Goal: Task Accomplishment & Management: Manage account settings

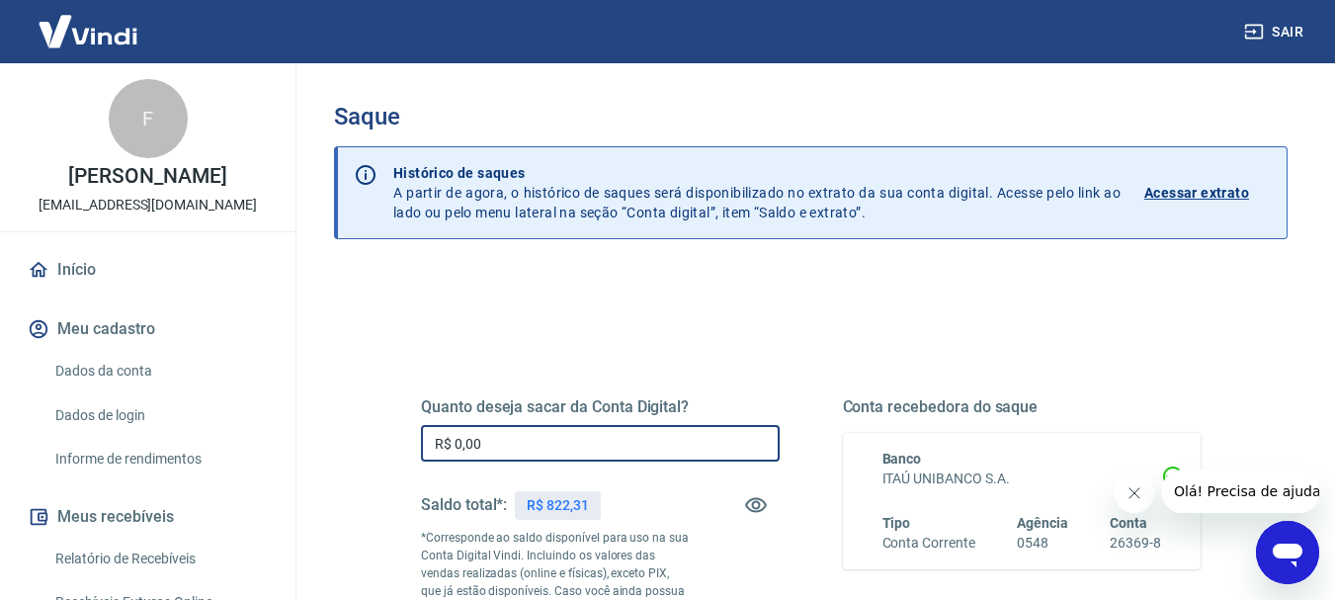
click at [548, 452] on input "R$ 0,00" at bounding box center [600, 443] width 359 height 37
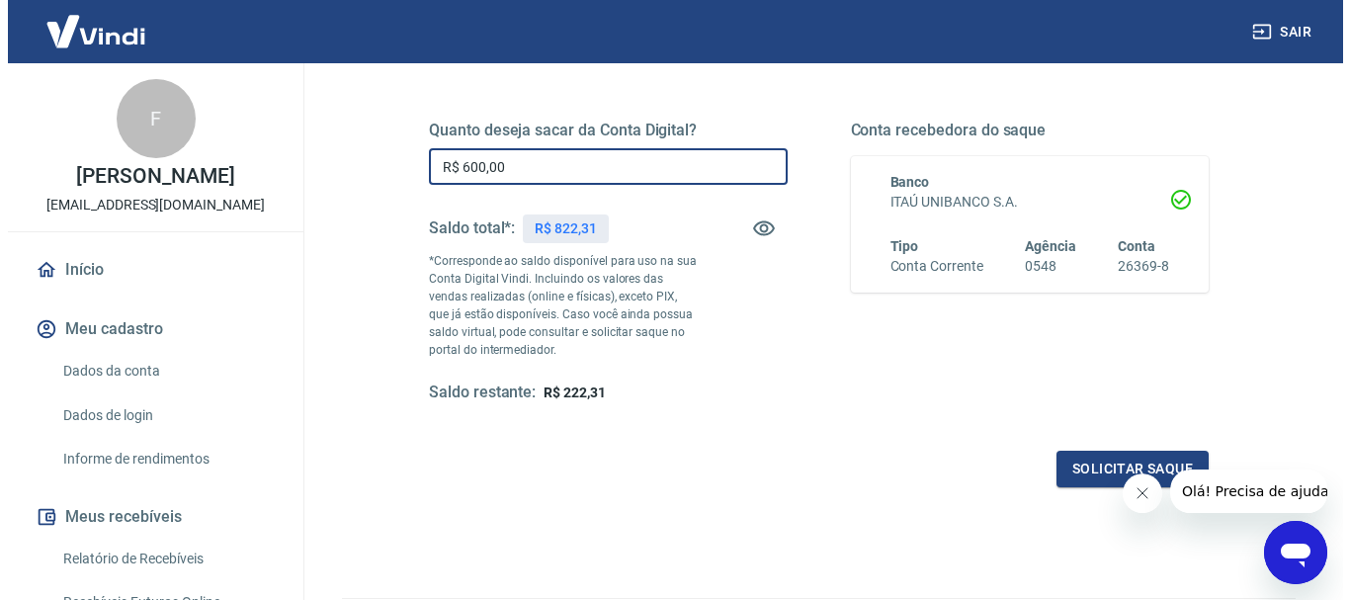
scroll to position [297, 0]
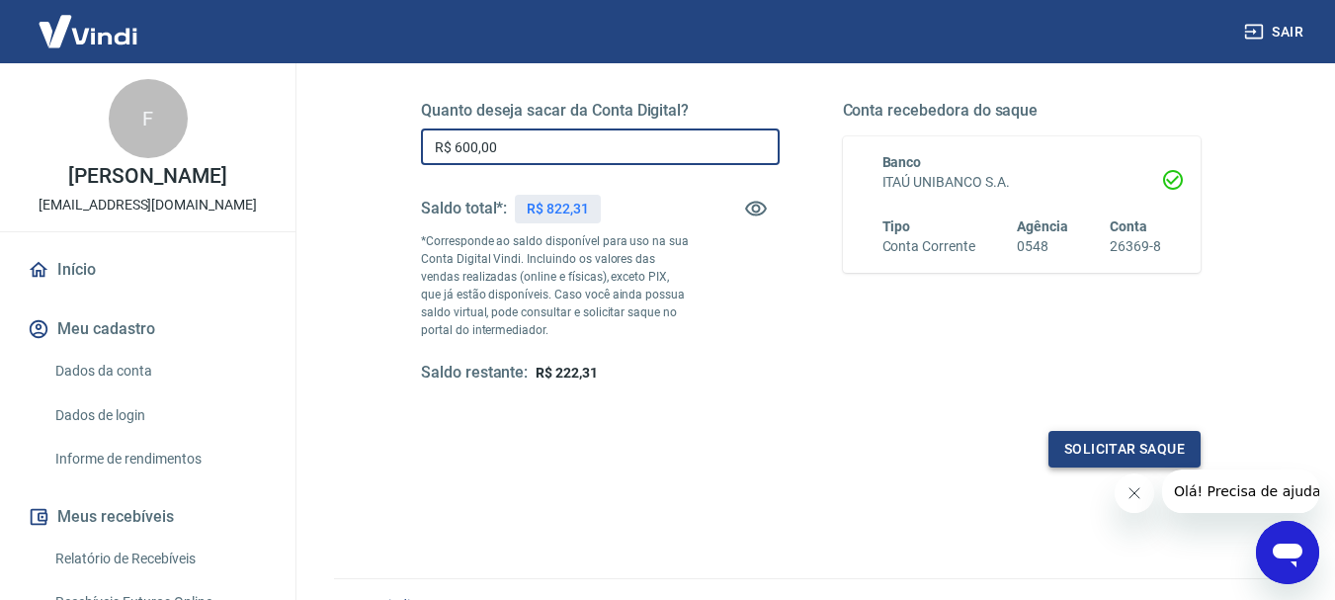
type input "R$ 600,00"
click at [1122, 445] on button "Solicitar saque" at bounding box center [1125, 449] width 152 height 37
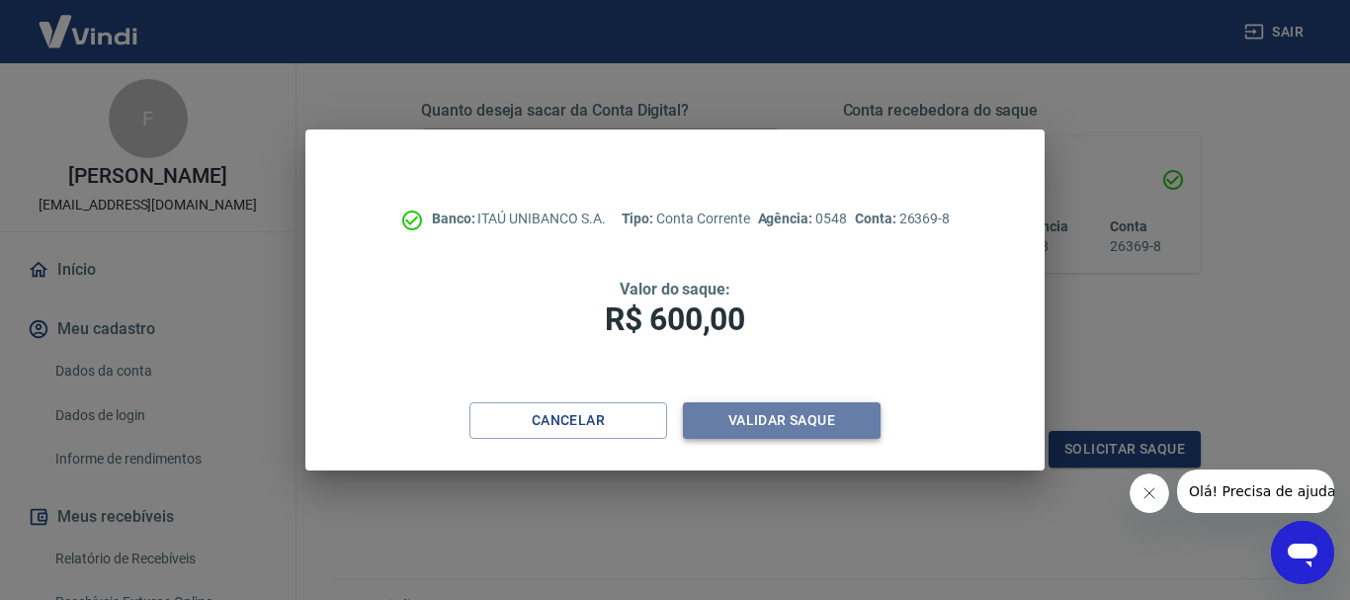
click at [802, 411] on button "Validar saque" at bounding box center [782, 420] width 198 height 37
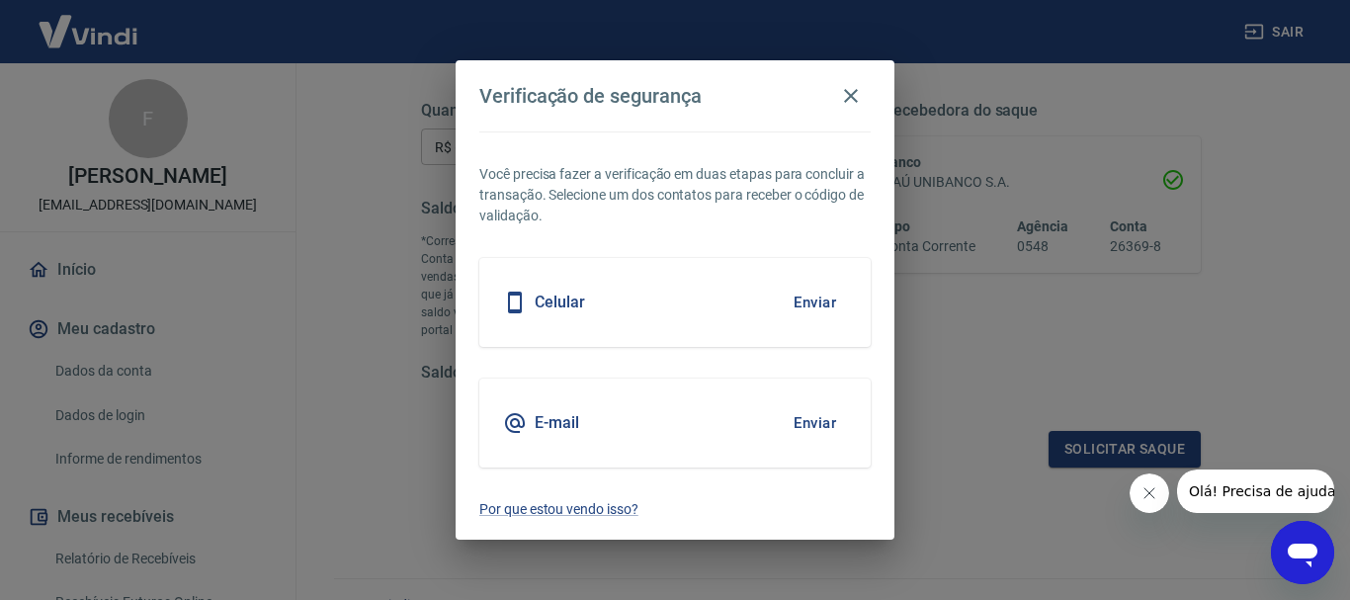
click at [816, 429] on button "Enviar" at bounding box center [815, 423] width 64 height 42
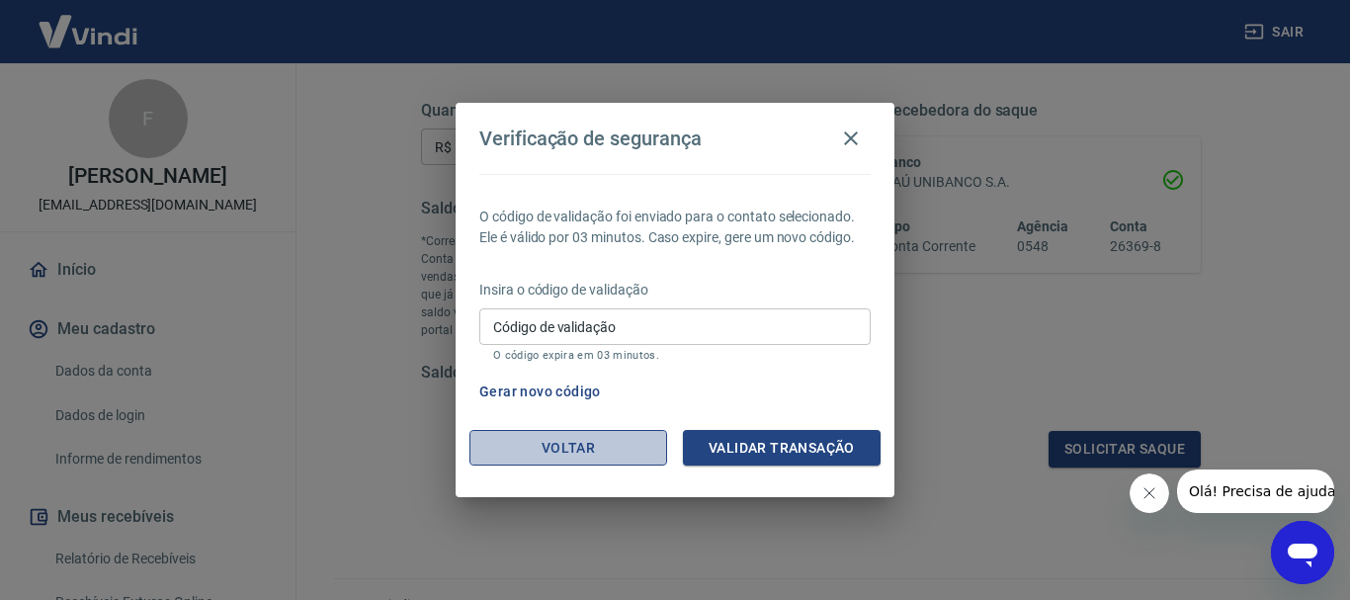
click at [584, 450] on button "Voltar" at bounding box center [569, 448] width 198 height 37
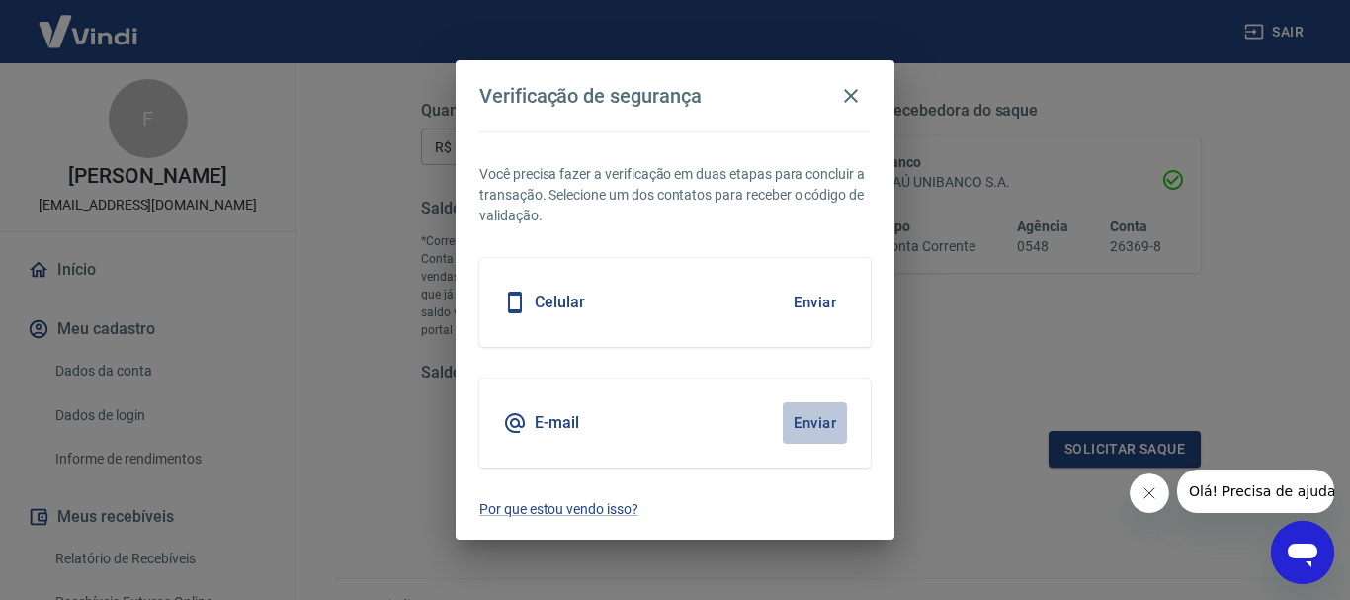
click at [818, 431] on button "Enviar" at bounding box center [815, 423] width 64 height 42
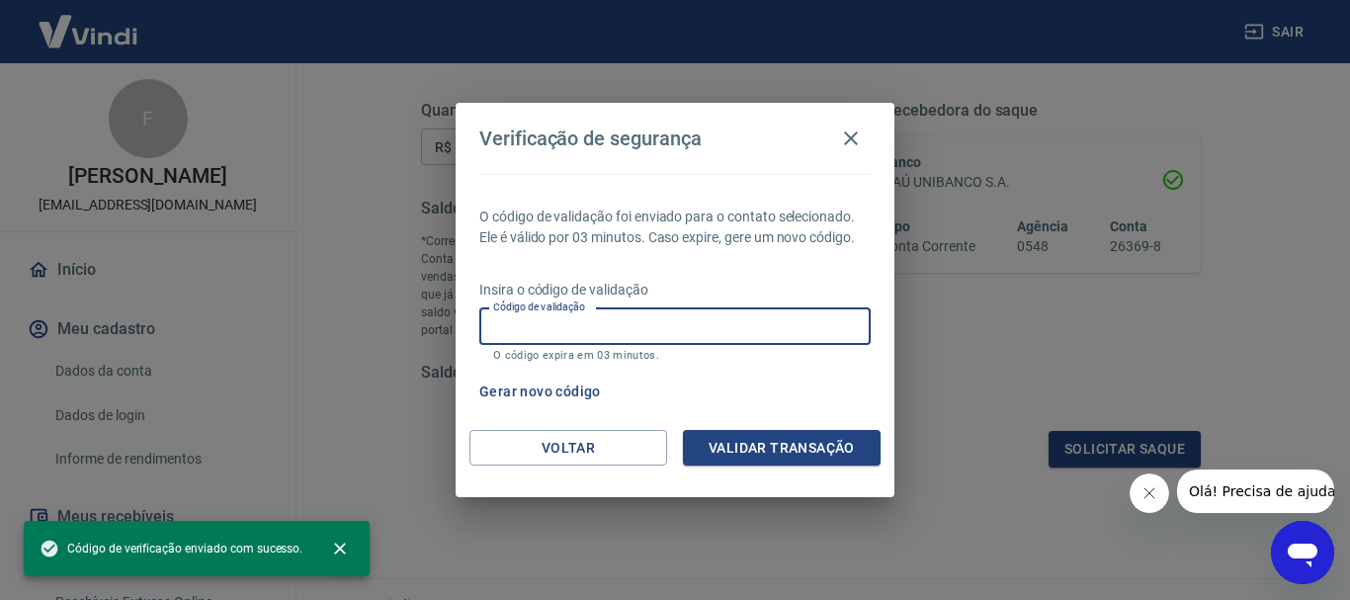
click at [715, 330] on input "Código de validação" at bounding box center [674, 326] width 391 height 37
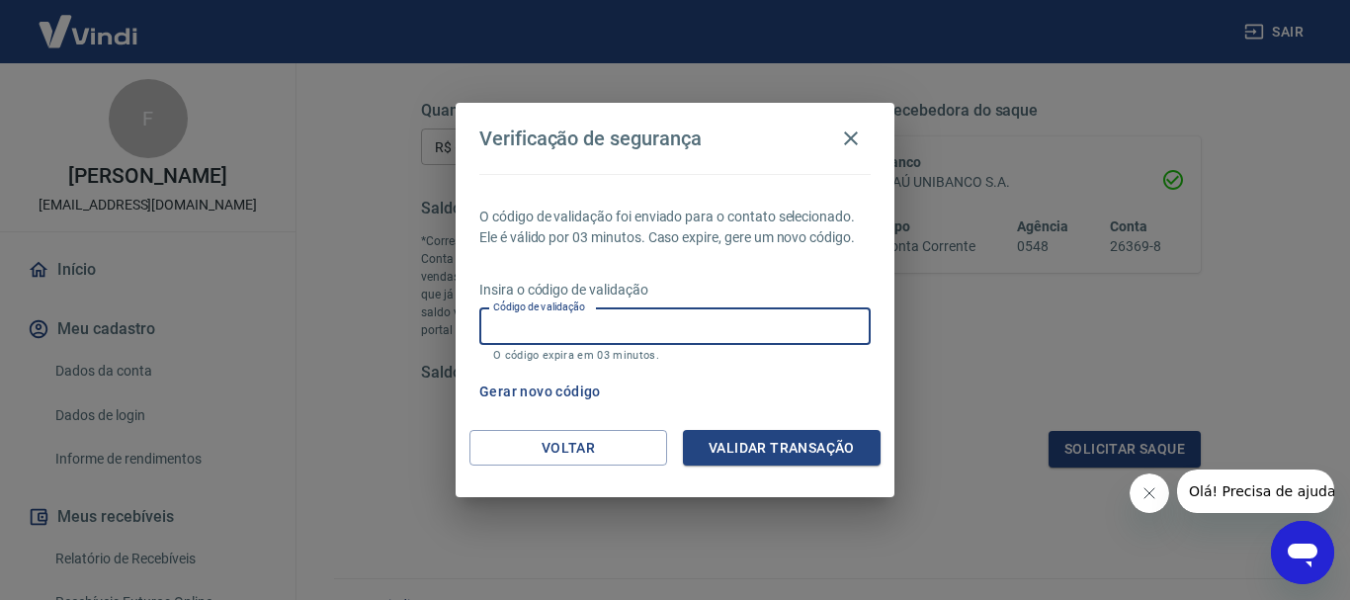
paste input "317714"
type input "317714"
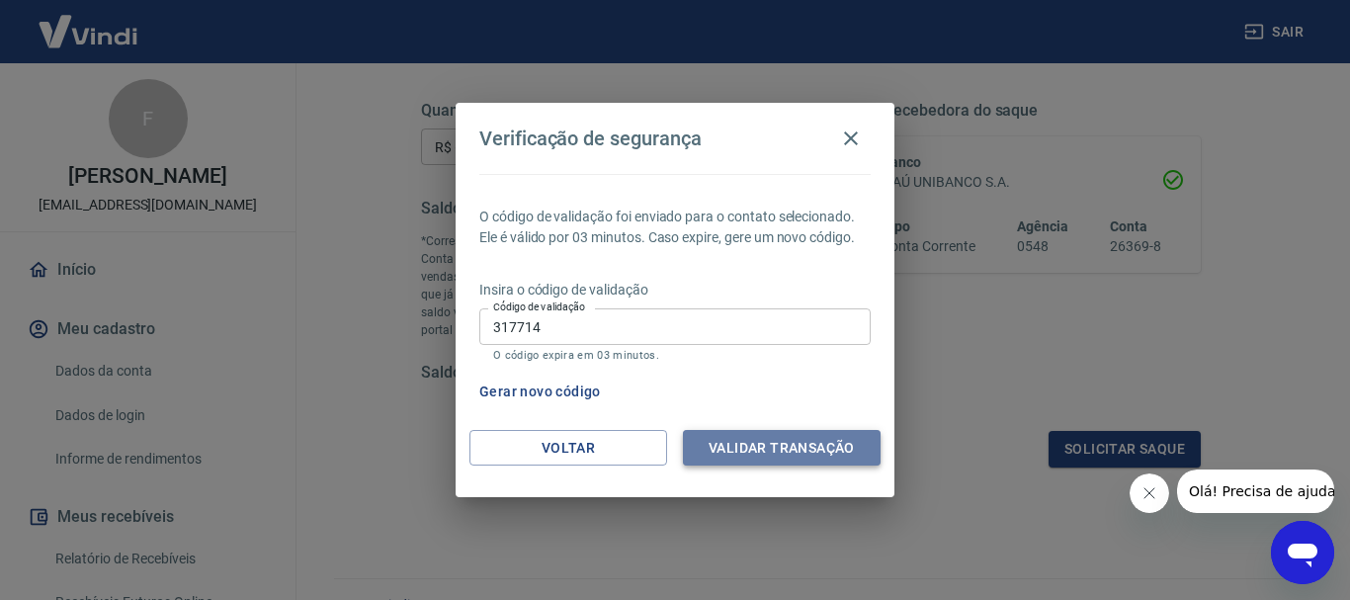
click at [778, 453] on button "Validar transação" at bounding box center [782, 448] width 198 height 37
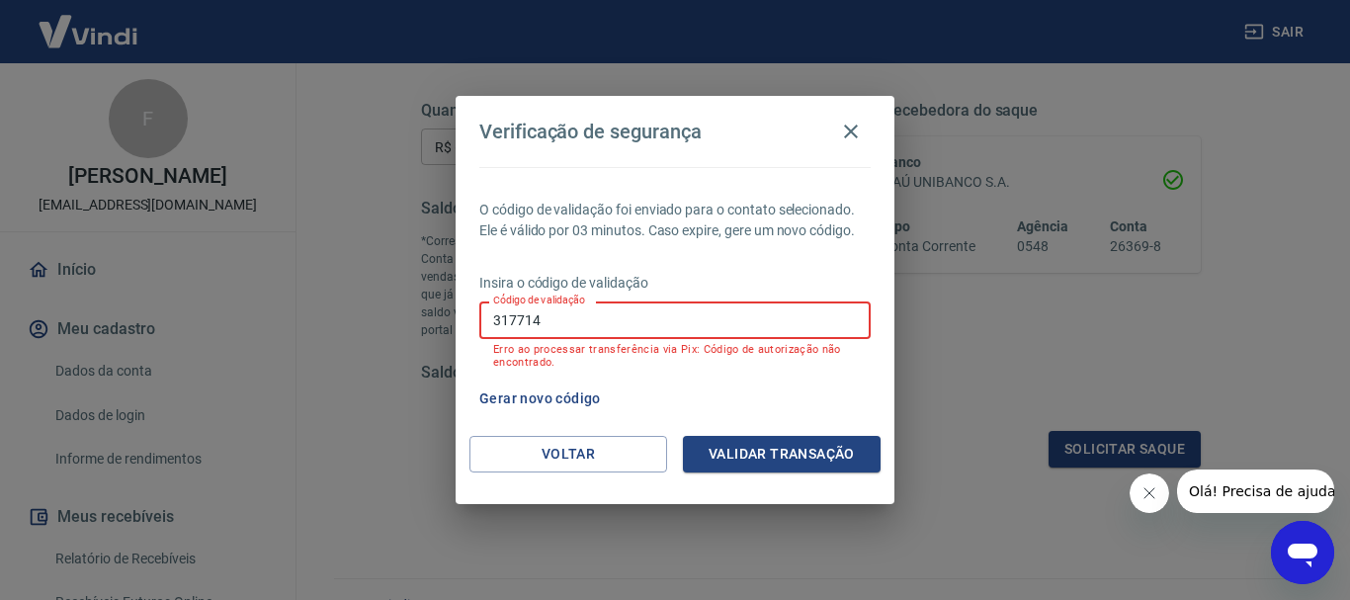
drag, startPoint x: 556, startPoint y: 311, endPoint x: 406, endPoint y: 348, distance: 153.7
click at [407, 350] on div "Verificação de segurança O código de validação foi enviado para o contato selec…" at bounding box center [675, 300] width 1350 height 600
paste input "457605"
type input "457605"
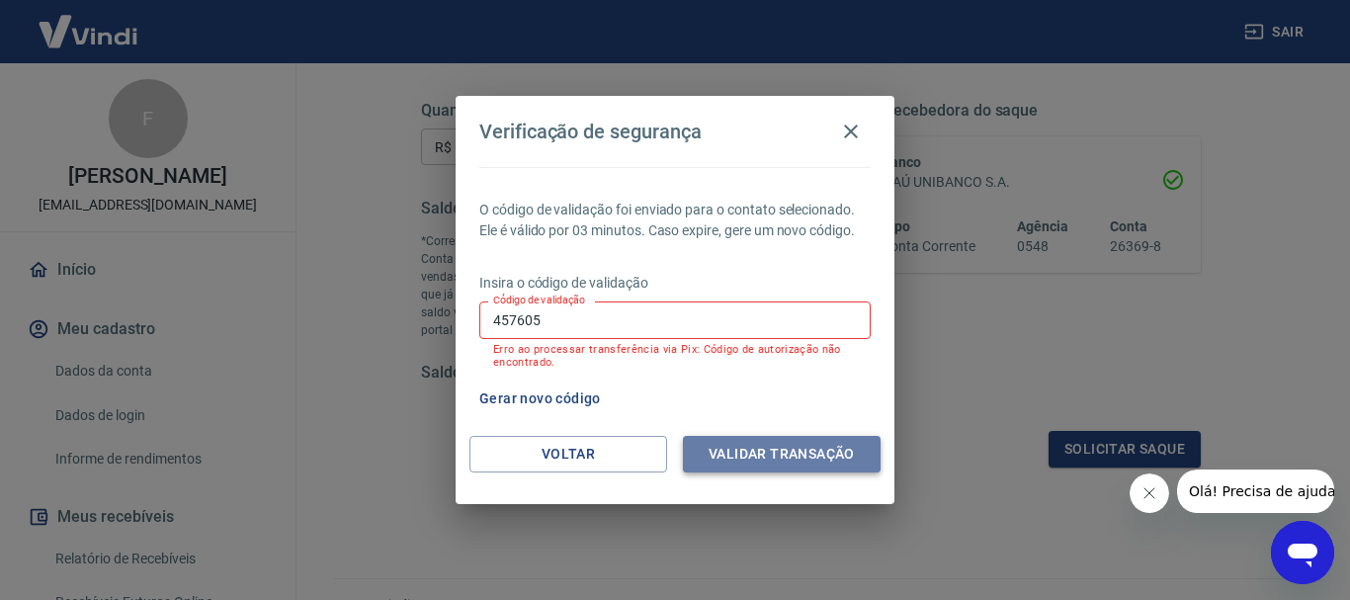
click at [773, 444] on button "Validar transação" at bounding box center [782, 454] width 198 height 37
